Goal: Task Accomplishment & Management: Use online tool/utility

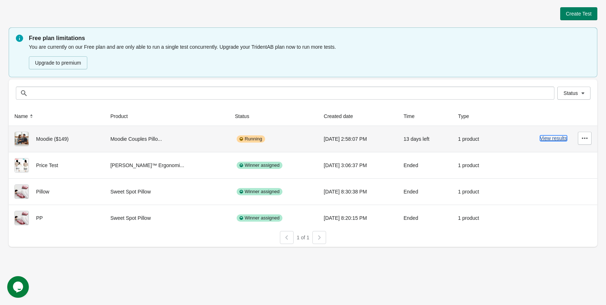
click at [554, 136] on button "View results" at bounding box center [553, 138] width 27 height 6
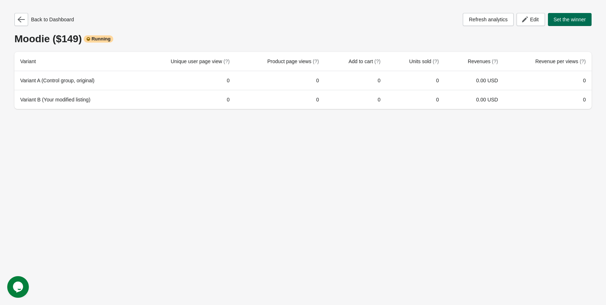
drag, startPoint x: 543, startPoint y: 18, endPoint x: 553, endPoint y: 18, distance: 9.8
click at [553, 18] on div "Refresh analytics Edit Set the winner" at bounding box center [527, 19] width 129 height 13
click at [554, 18] on span "Set the winner" at bounding box center [570, 20] width 32 height 6
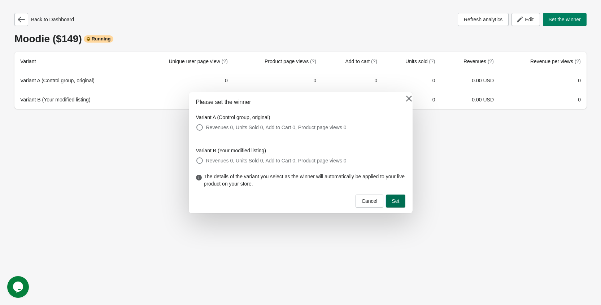
click at [402, 197] on button "Set" at bounding box center [395, 201] width 19 height 13
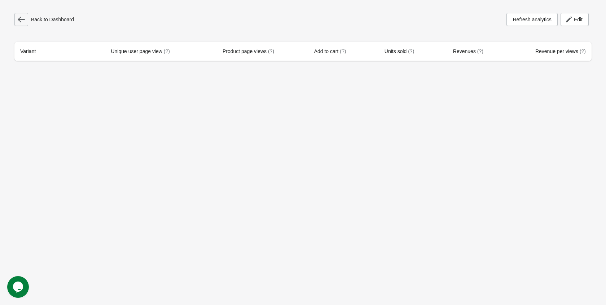
click at [21, 24] on button "button" at bounding box center [21, 19] width 14 height 13
